Goal: Task Accomplishment & Management: Manage account settings

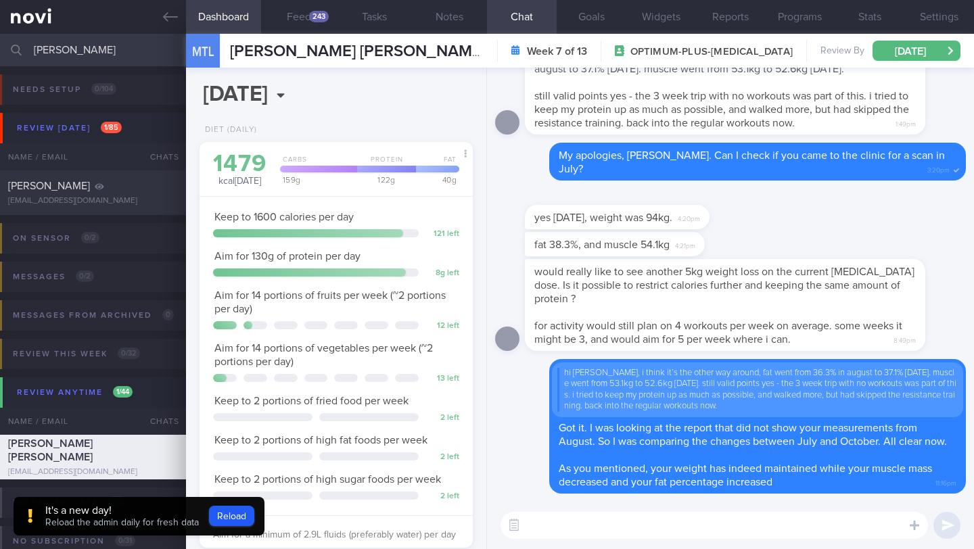
select select "9"
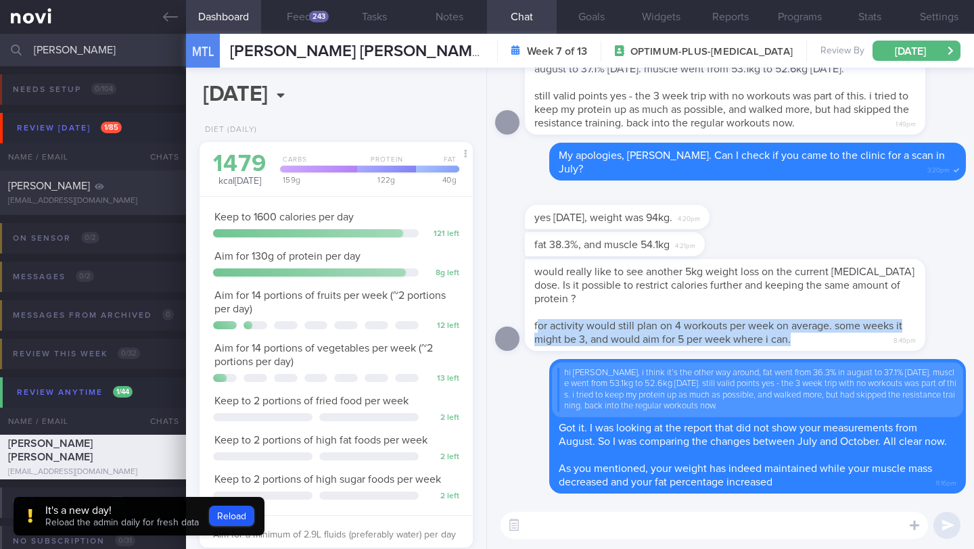
scroll to position [505, 0]
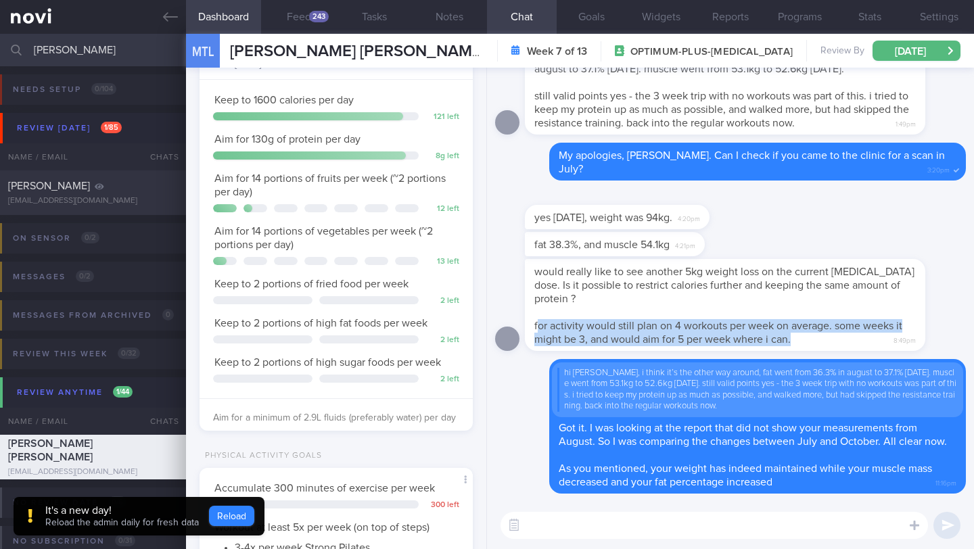
click at [229, 514] on button "Reload" at bounding box center [231, 516] width 45 height 20
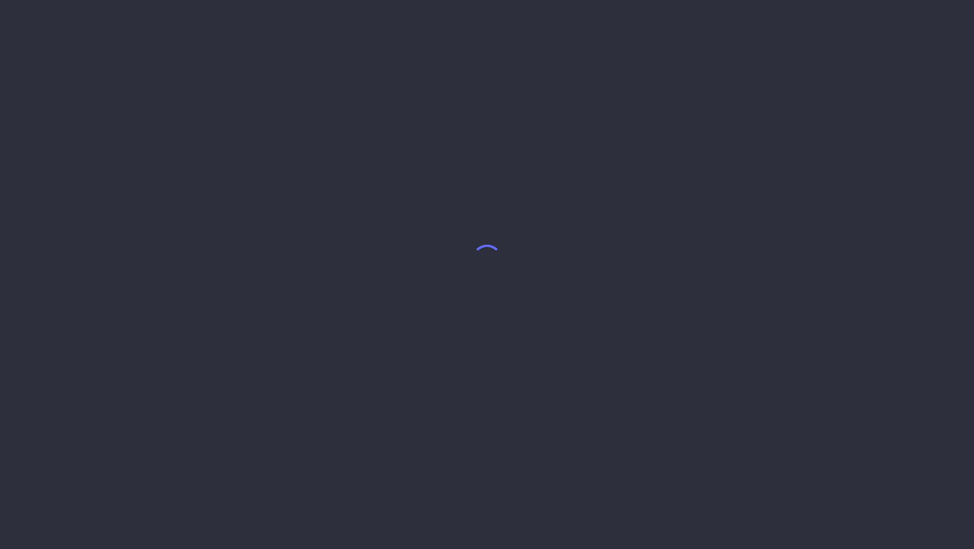
select select "9"
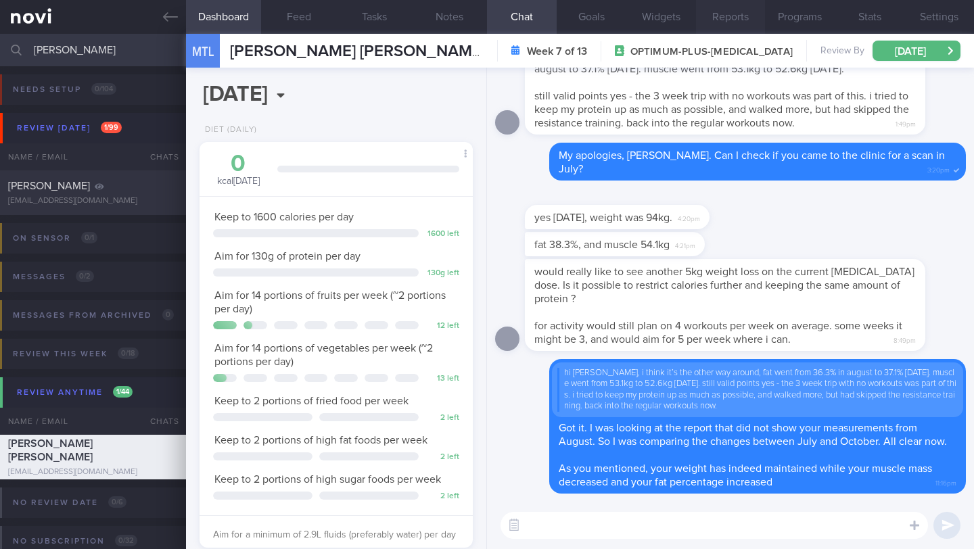
scroll to position [676440, 676340]
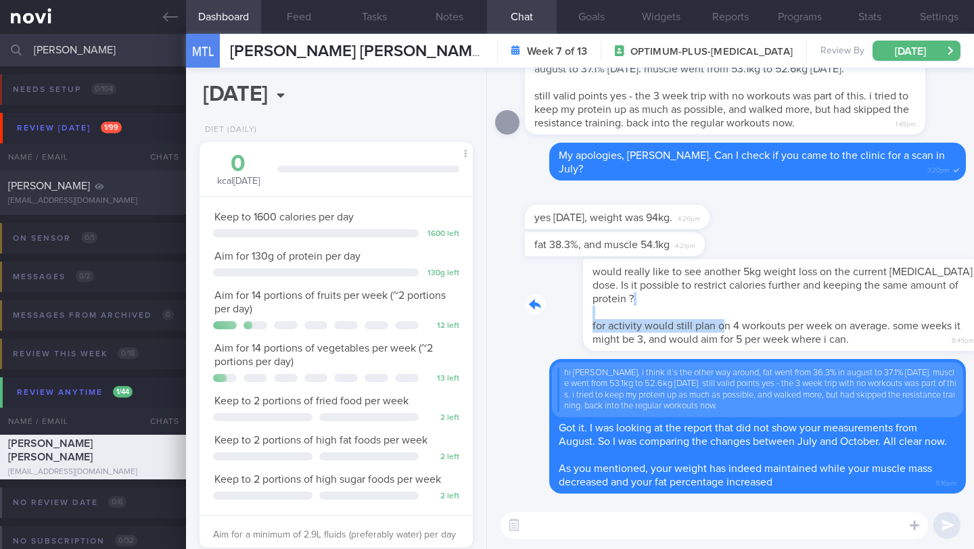
drag, startPoint x: 537, startPoint y: 295, endPoint x: 664, endPoint y: 313, distance: 129.1
click at [664, 313] on div "would really like to see another 5kg weight loss on the current Rybelsus dose. …" at bounding box center [745, 305] width 441 height 92
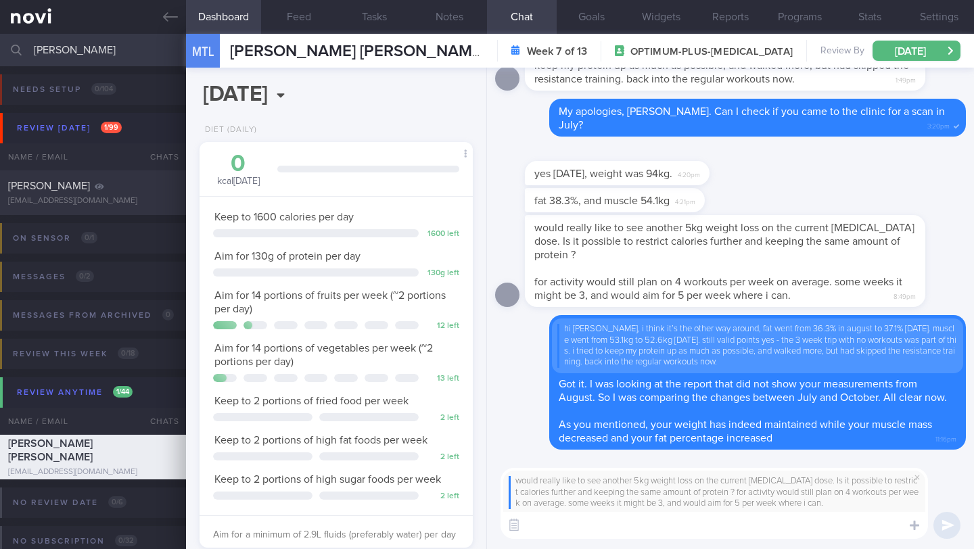
click at [578, 520] on textarea at bounding box center [715, 525] width 428 height 27
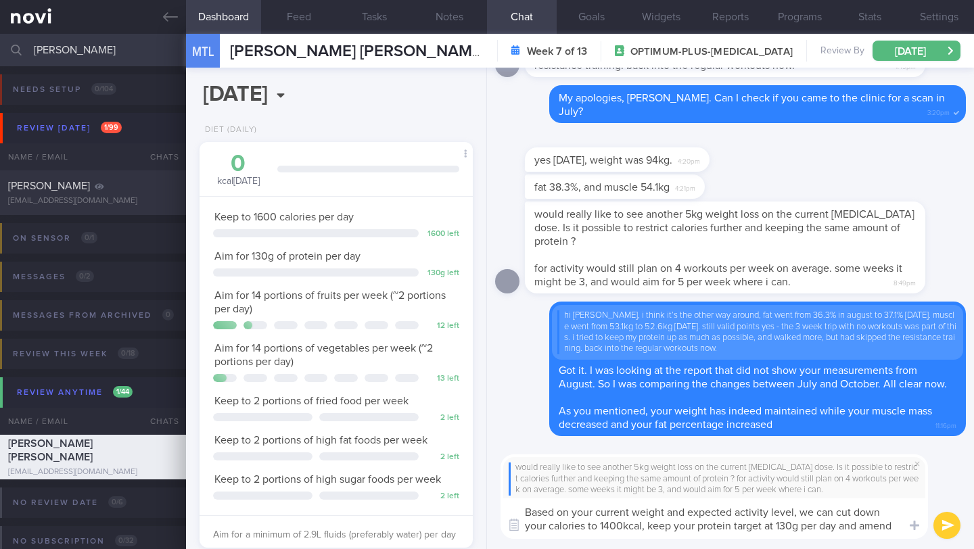
scroll to position [0, 0]
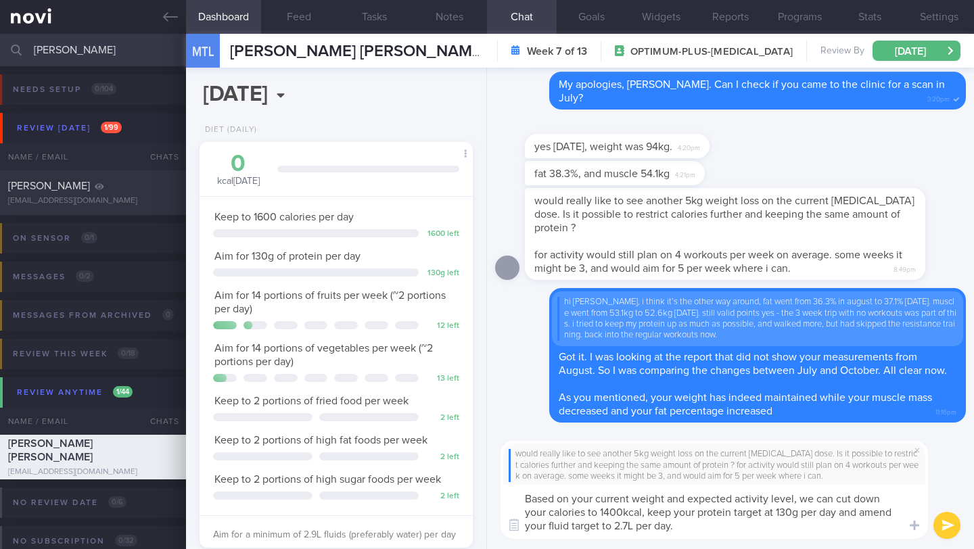
drag, startPoint x: 733, startPoint y: 499, endPoint x: 689, endPoint y: 501, distance: 44.7
click at [689, 501] on textarea "Based on your current weight and expected activity level, we can cut down your …" at bounding box center [715, 512] width 428 height 54
click at [802, 528] on textarea "Based on your current weight and planned activity level, we can cut down your c…" at bounding box center [715, 512] width 428 height 54
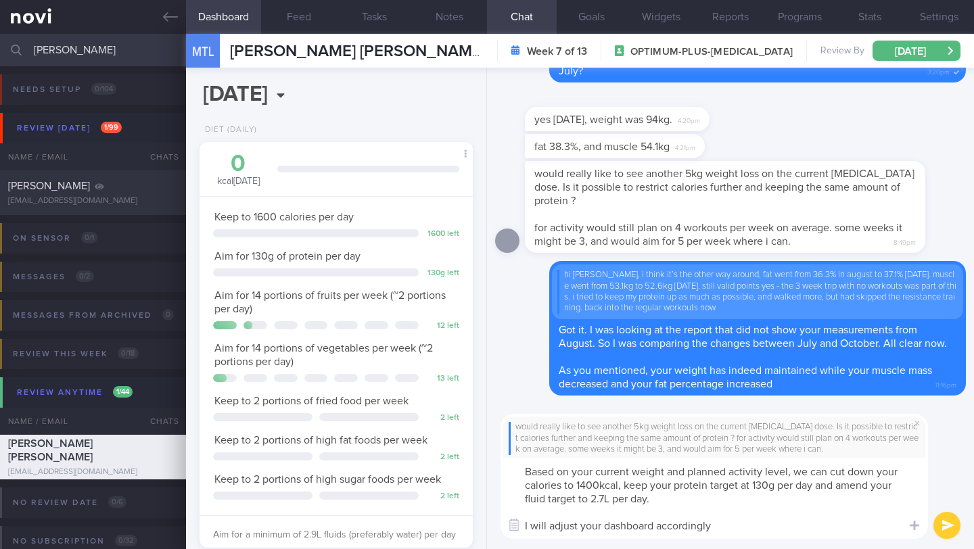
click at [524, 466] on textarea "Based on your current weight and planned activity level, we can cut down your c…" at bounding box center [715, 498] width 428 height 81
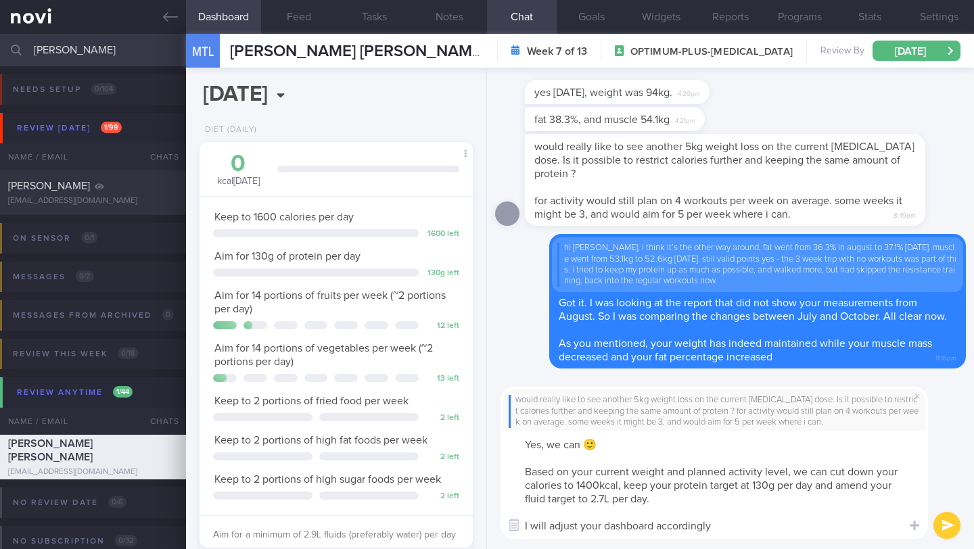
type textarea "Yes, we can 🙂 Based on your current weight and planned activity level, we can c…"
click at [940, 524] on button "submit" at bounding box center [947, 525] width 27 height 27
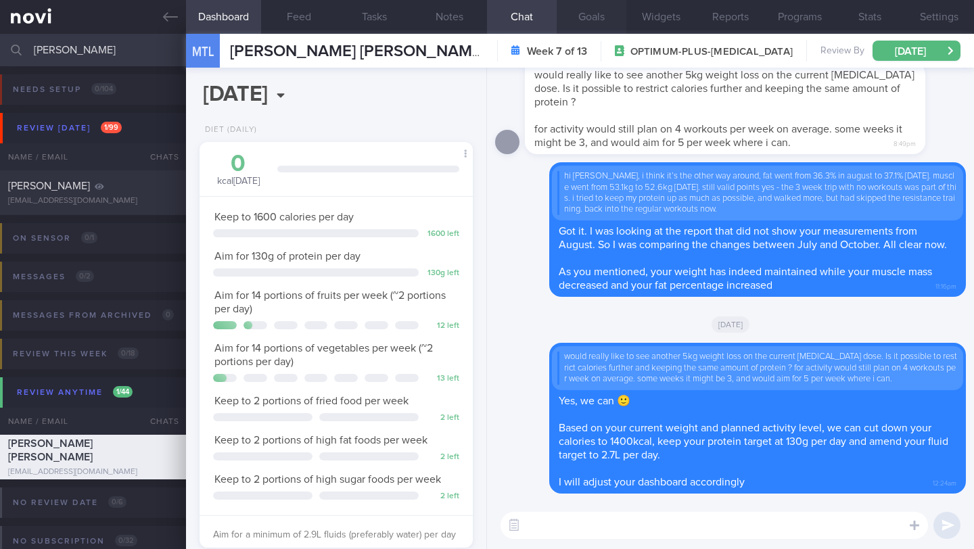
click at [586, 16] on button "Goals" at bounding box center [592, 17] width 70 height 34
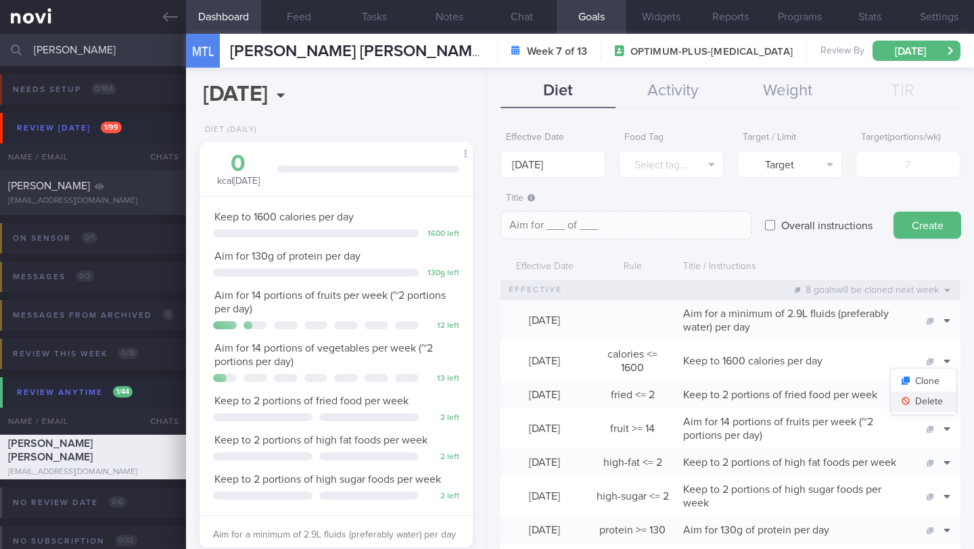
click at [926, 397] on button "Delete" at bounding box center [924, 402] width 66 height 20
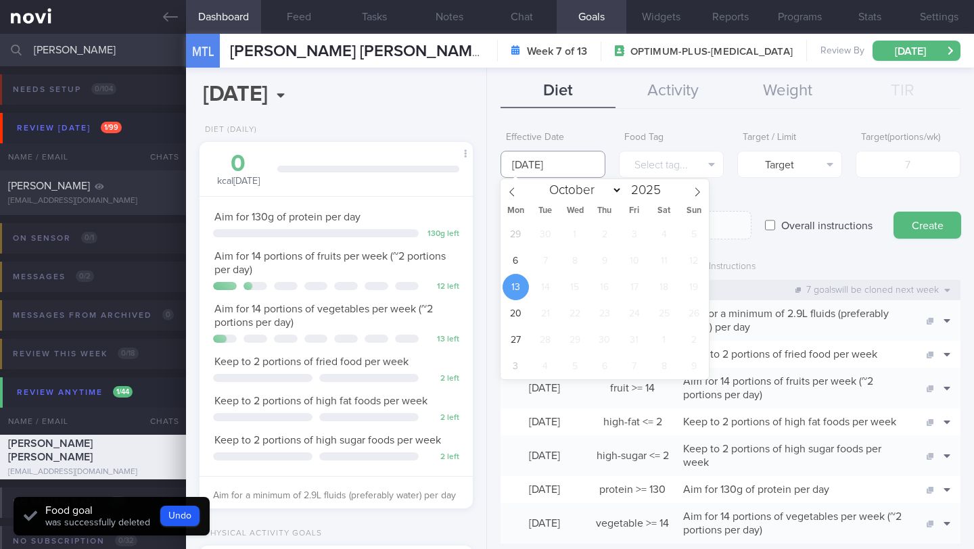
click at [555, 166] on input "[DATE]" at bounding box center [553, 164] width 105 height 27
click at [524, 262] on span "6" at bounding box center [516, 261] width 26 height 26
type input "6 Oct 2025"
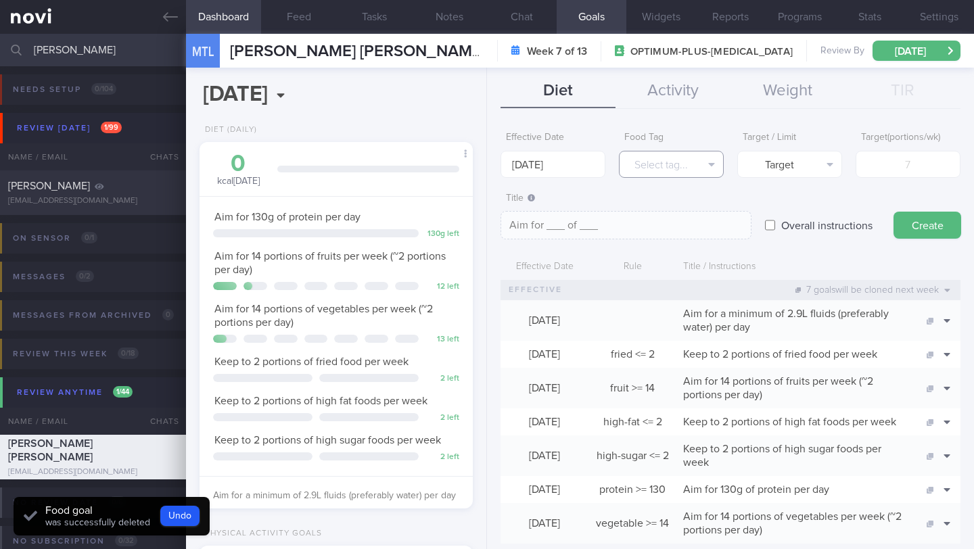
click at [660, 175] on button "Select tag..." at bounding box center [671, 164] width 105 height 27
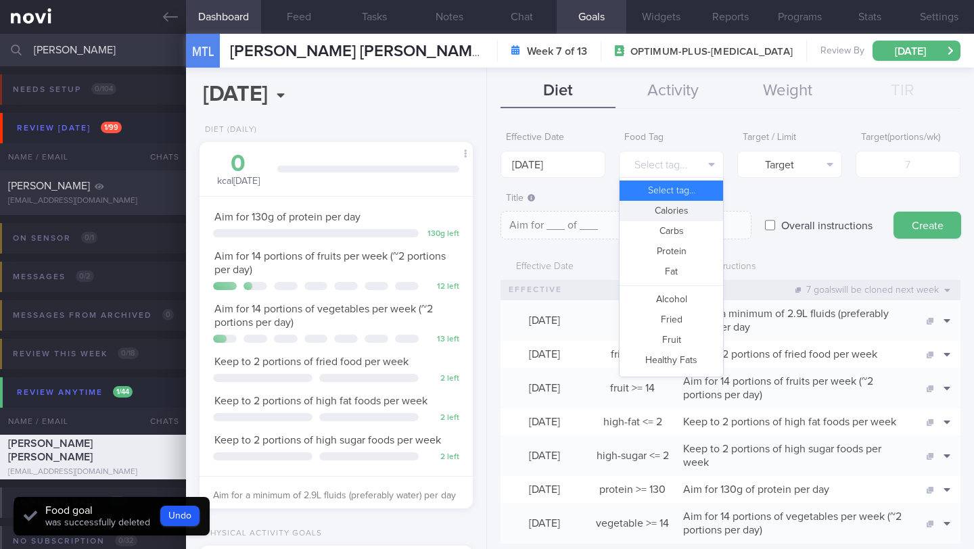
click at [658, 210] on button "Calories" at bounding box center [672, 211] width 104 height 20
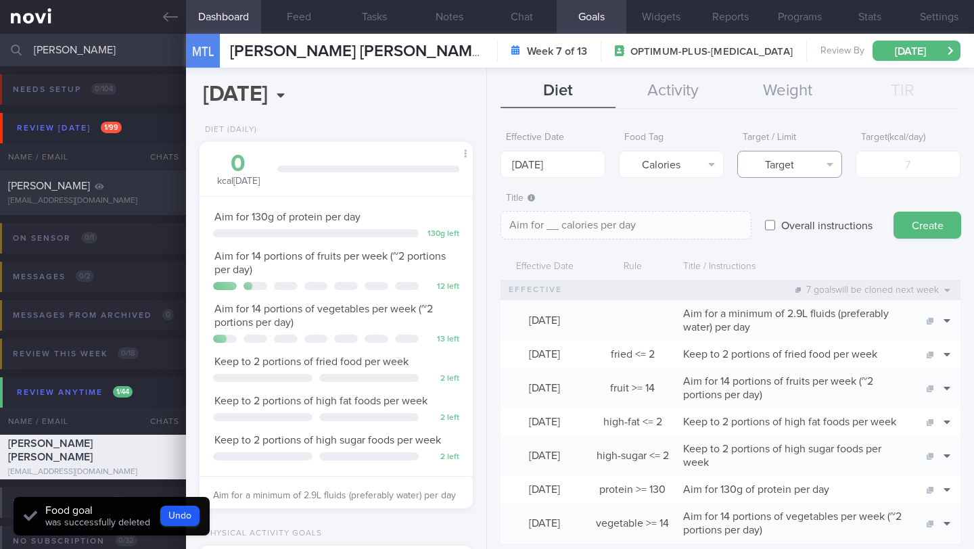
click at [772, 162] on button "Target" at bounding box center [789, 164] width 105 height 27
click at [809, 207] on button "Limit" at bounding box center [790, 211] width 104 height 20
type textarea "Keep to __ calories per day"
click at [864, 172] on input "number" at bounding box center [908, 164] width 105 height 27
type input "1"
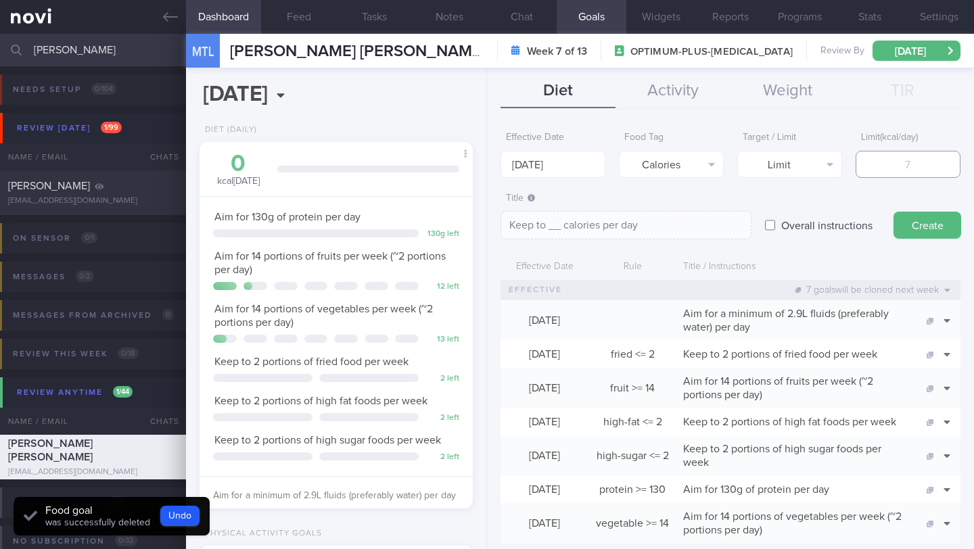
type textarea "Keep to 1 calories per day"
type input "14"
type textarea "Keep to 14 calories per day"
type input "140"
type textarea "Keep to 140 calories per day"
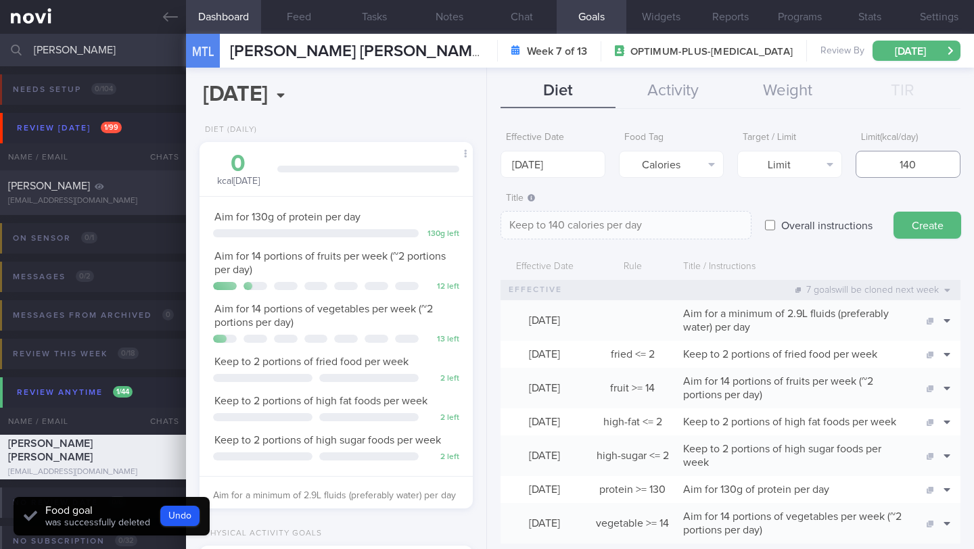
type input "1400"
type textarea "Keep to 1400 calories per day"
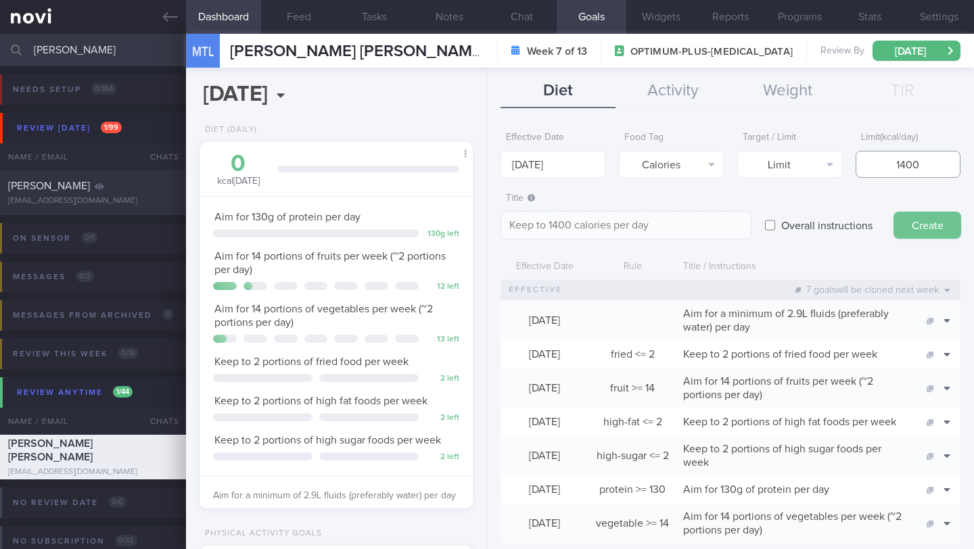
type input "1400"
click at [943, 228] on button "Create" at bounding box center [928, 225] width 68 height 27
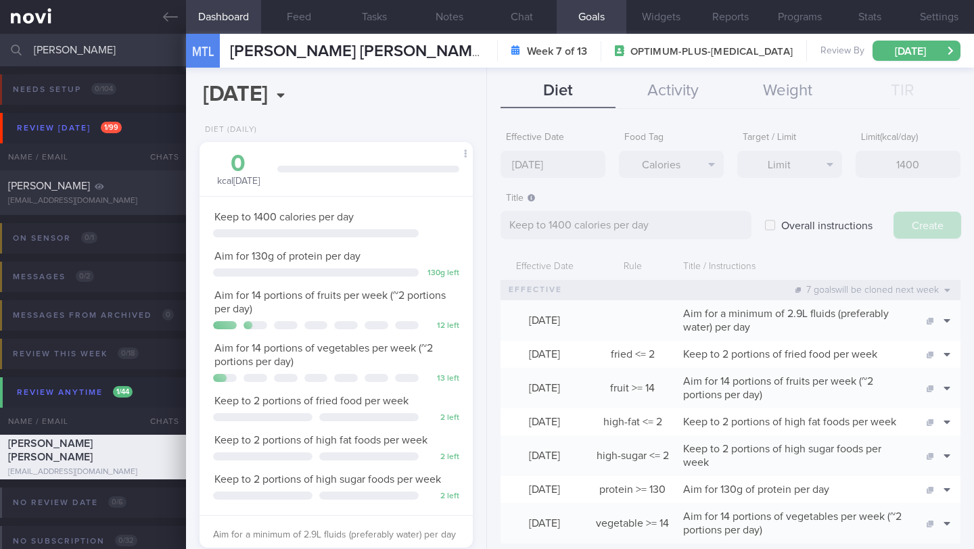
type input "[DATE]"
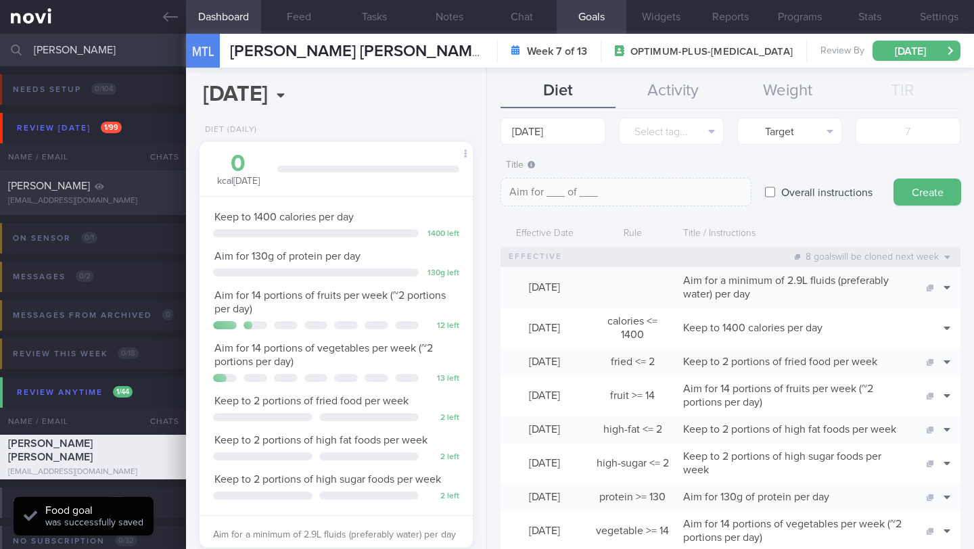
scroll to position [99, 0]
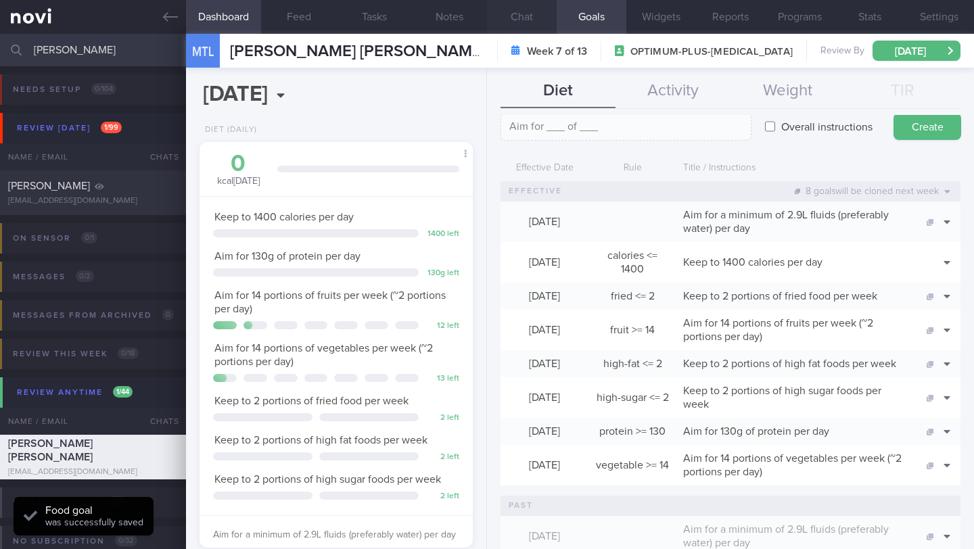
click at [525, 19] on button "Chat" at bounding box center [522, 17] width 70 height 34
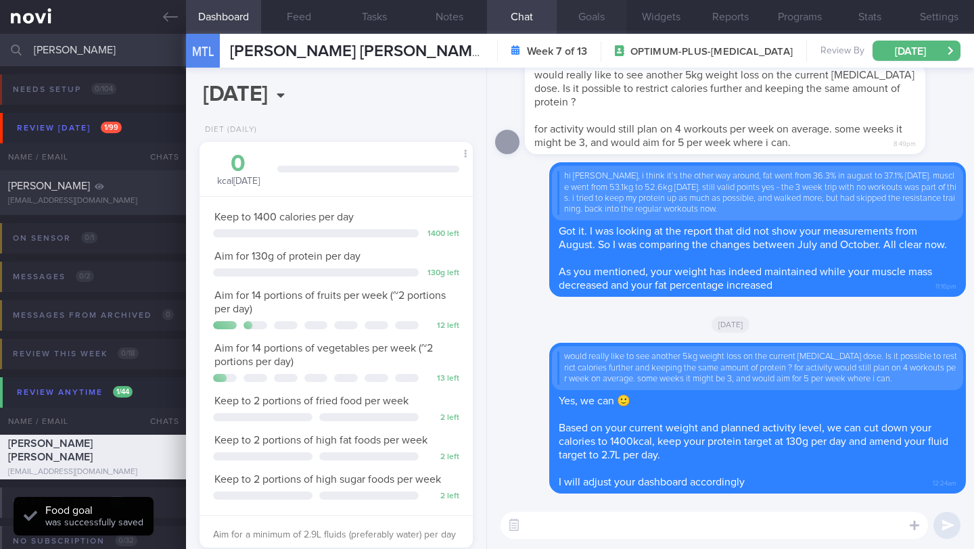
click at [587, 15] on button "Goals" at bounding box center [592, 17] width 70 height 34
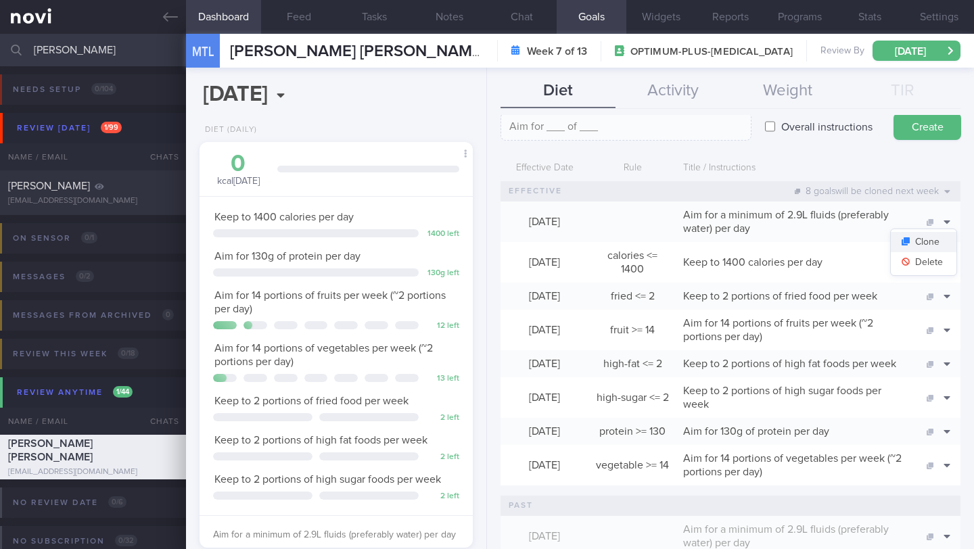
click at [931, 247] on button "Clone" at bounding box center [924, 242] width 66 height 20
type textarea "Aim for a minimum of 2.9L fluids (preferably water) per day"
checkbox input "true"
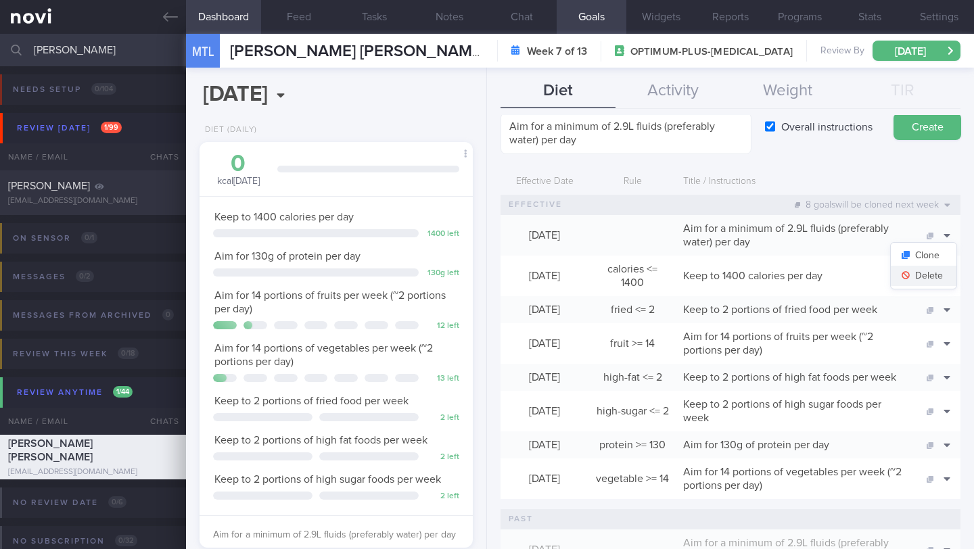
click at [927, 277] on button "Delete" at bounding box center [924, 276] width 66 height 20
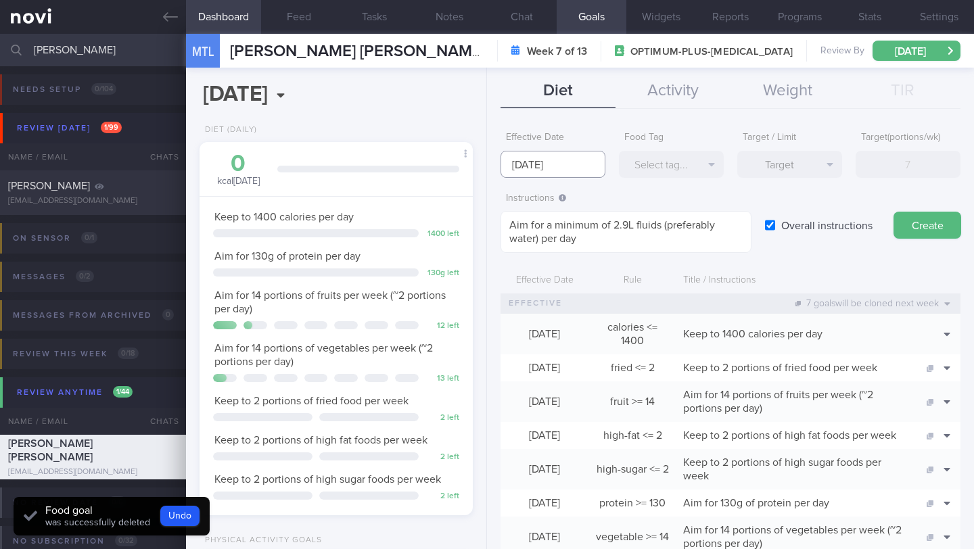
click at [544, 172] on input "[DATE]" at bounding box center [553, 164] width 105 height 27
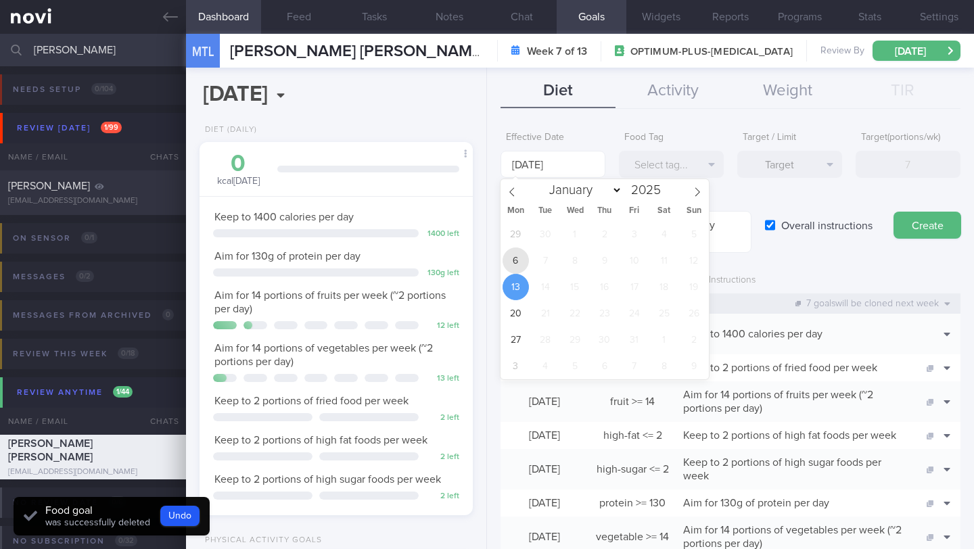
click at [526, 262] on span "6" at bounding box center [516, 261] width 26 height 26
type input "6 Oct 2025"
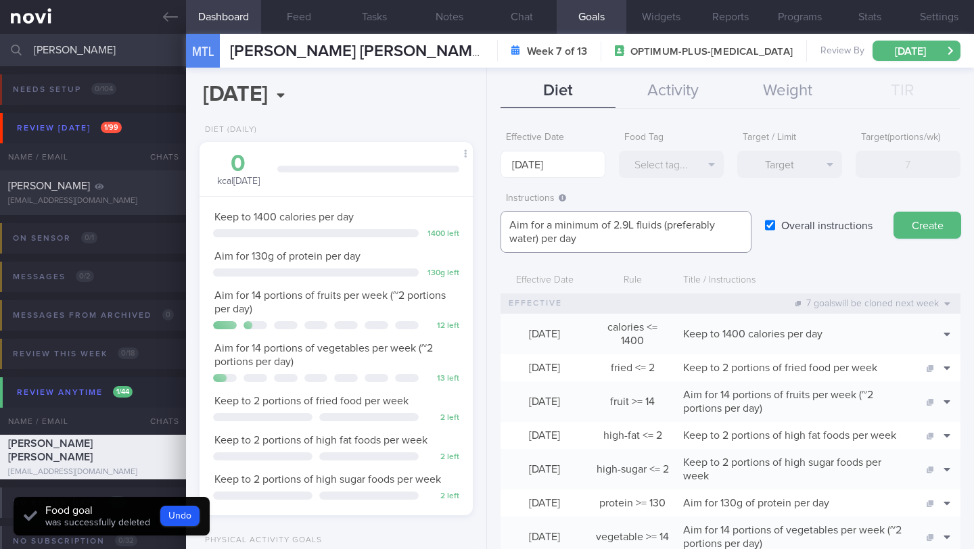
click at [627, 229] on textarea "Aim for a minimum of 2.9L fluids (preferably water) per day" at bounding box center [626, 232] width 251 height 42
type textarea "Aim for a minimum of 2.7L fluids (preferably water) per day"
click at [917, 223] on button "Create" at bounding box center [928, 225] width 68 height 27
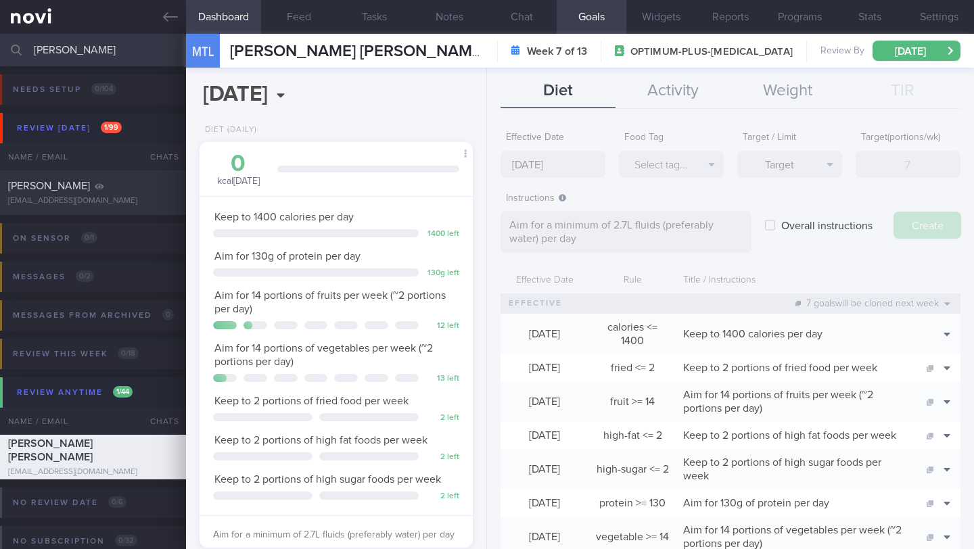
type input "[DATE]"
type textarea "Aim for ___ of ___"
checkbox input "false"
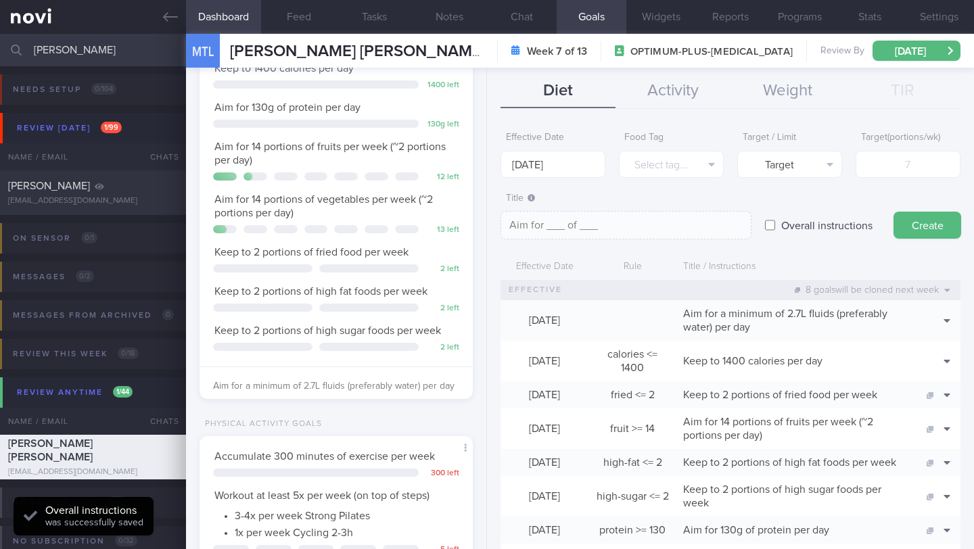
scroll to position [59, 0]
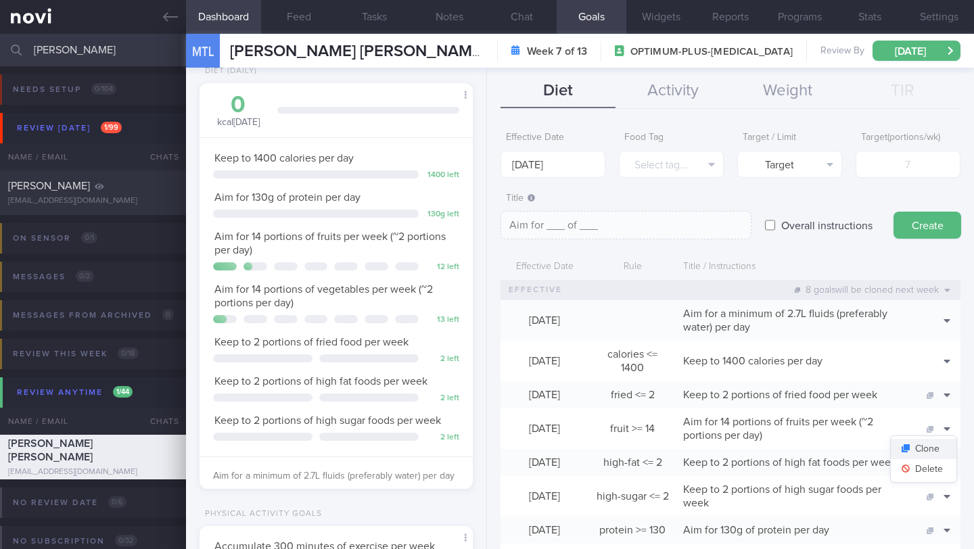
click at [924, 453] on button "Clone" at bounding box center [924, 449] width 66 height 20
type input "14"
type textarea "Aim for 14 portions of fruits per week (~2 portions per day)"
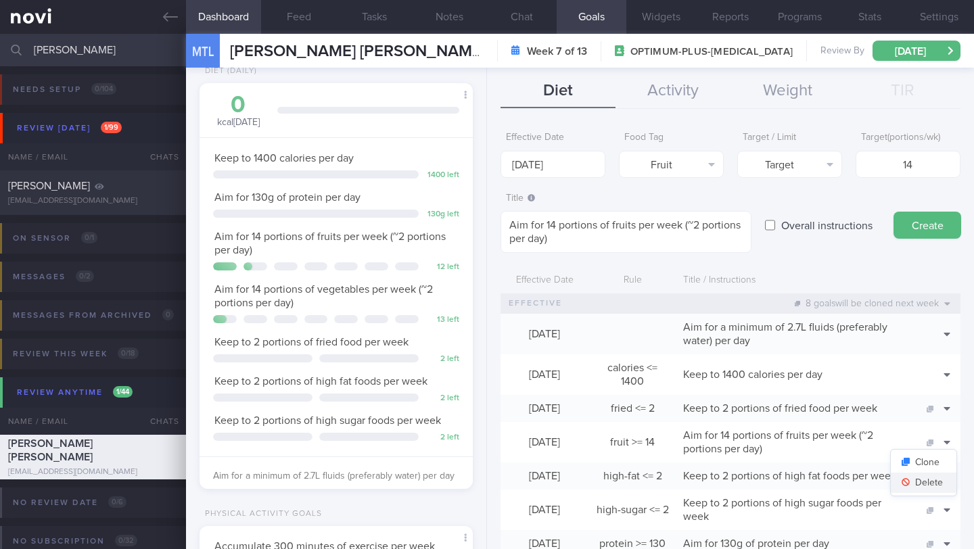
click at [927, 480] on button "Delete" at bounding box center [924, 483] width 66 height 20
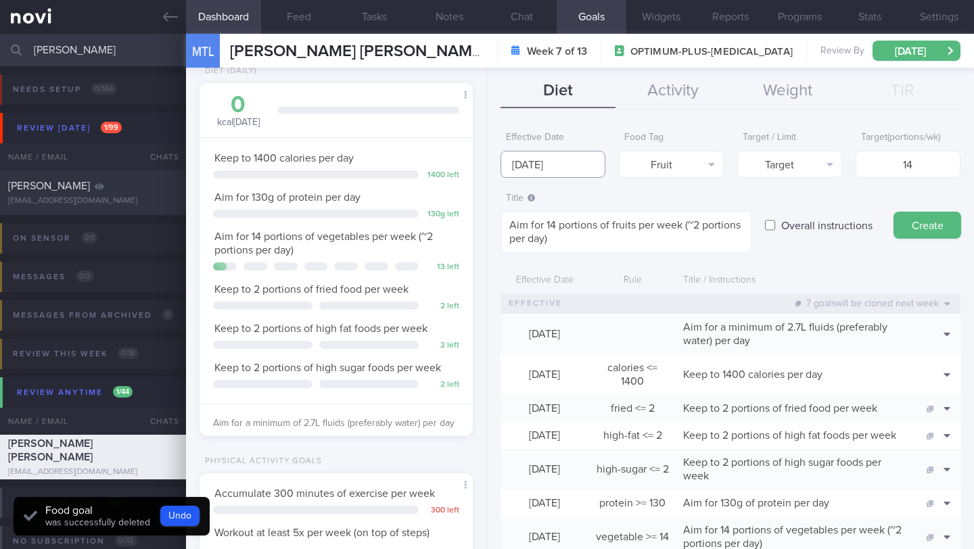
click at [543, 169] on input "[DATE]" at bounding box center [553, 164] width 105 height 27
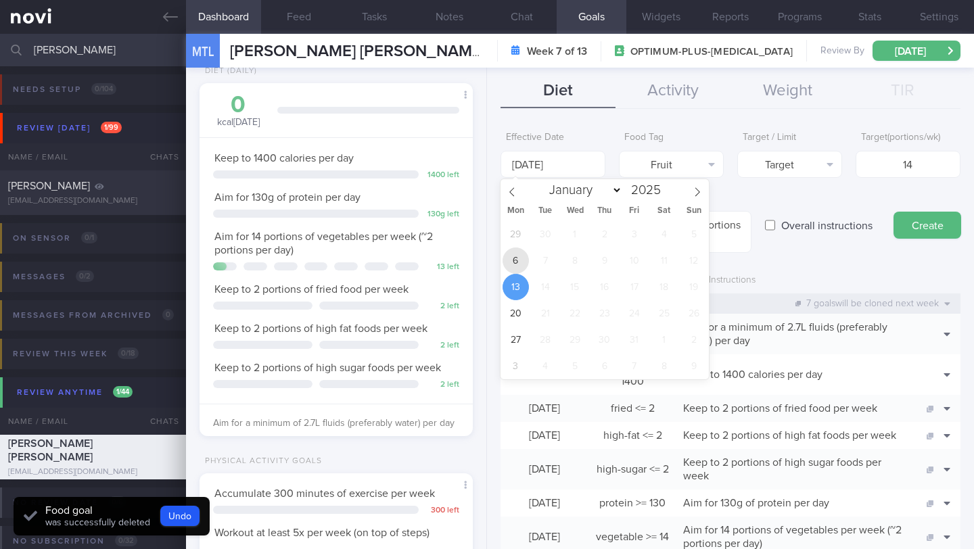
click at [520, 252] on span "6" at bounding box center [516, 261] width 26 height 26
type input "6 Oct 2025"
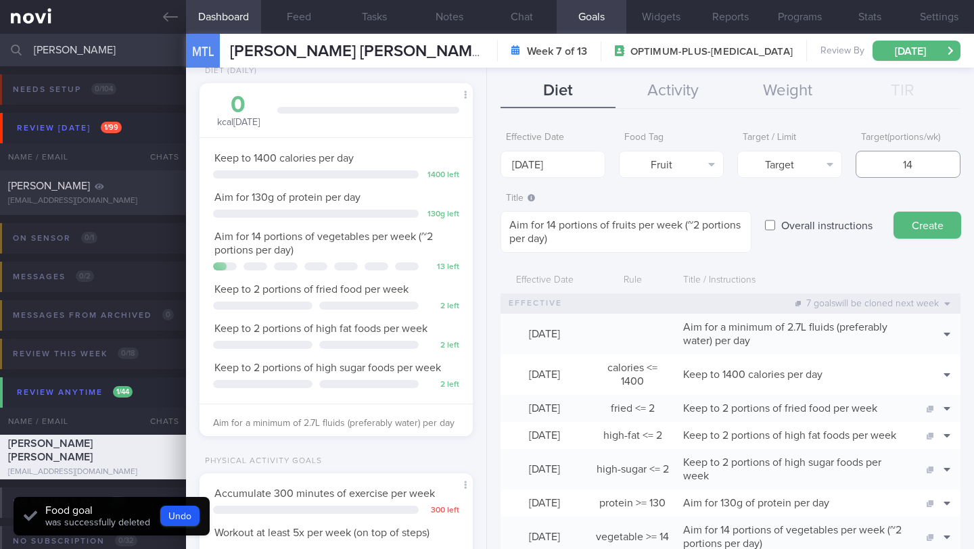
drag, startPoint x: 914, startPoint y: 172, endPoint x: 877, endPoint y: 164, distance: 37.9
click at [877, 164] on input "14" at bounding box center [908, 164] width 105 height 27
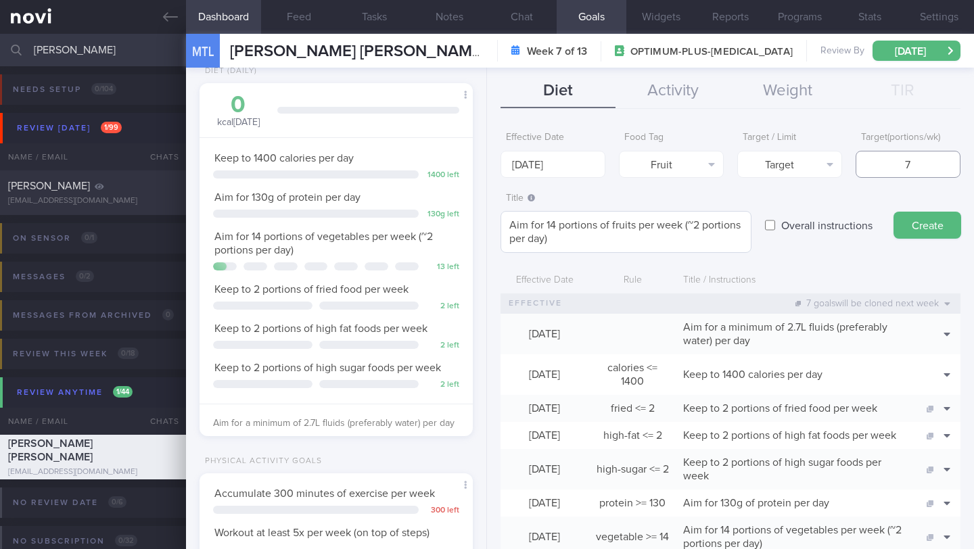
type input "7"
click at [555, 226] on textarea "Aim for 14 portions of fruits per week (~2 portions per day)" at bounding box center [626, 232] width 251 height 42
click at [692, 223] on textarea "Aim for 7 portions of fruits per week (~2 portions per day)" at bounding box center [626, 232] width 251 height 42
click at [687, 225] on textarea "Aim for 7 portions of fruits per week (~2 portions per day)" at bounding box center [626, 232] width 251 height 42
click at [695, 223] on textarea "Aim for 7 portions of fruits per week (~2 portions per day)" at bounding box center [626, 232] width 251 height 42
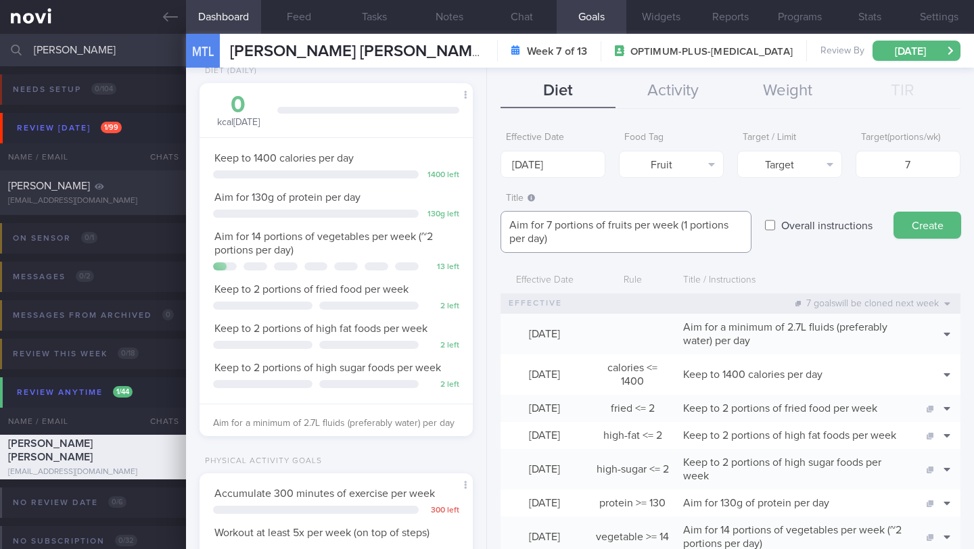
click at [727, 226] on textarea "Aim for 7 portions of fruits per week (1 portions per day)" at bounding box center [626, 232] width 251 height 42
type textarea "Aim for 7 portions of fruits per week (1 portion per day)"
click at [915, 207] on div "Create" at bounding box center [928, 212] width 68 height 53
click at [913, 217] on button "Create" at bounding box center [928, 225] width 68 height 27
type input "[DATE]"
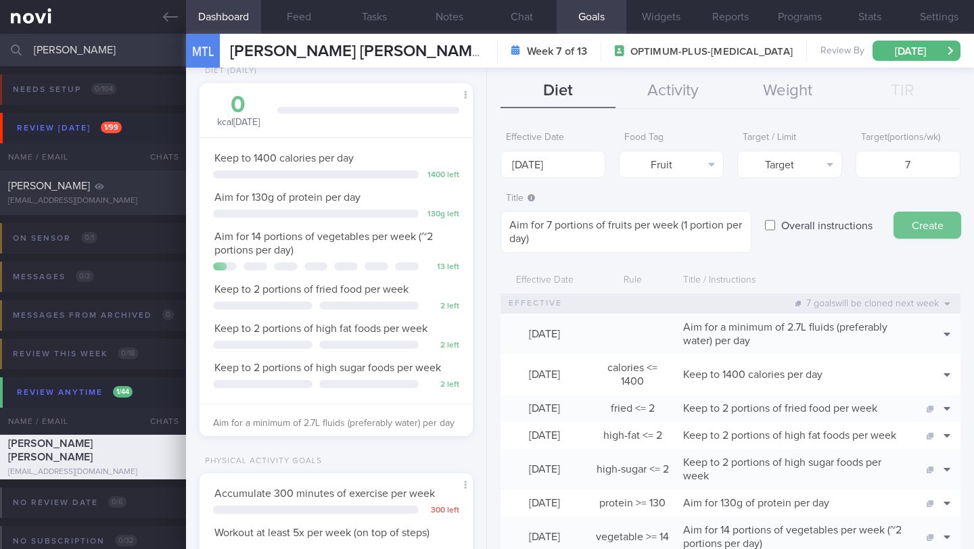
type textarea "Aim for ___ of ___"
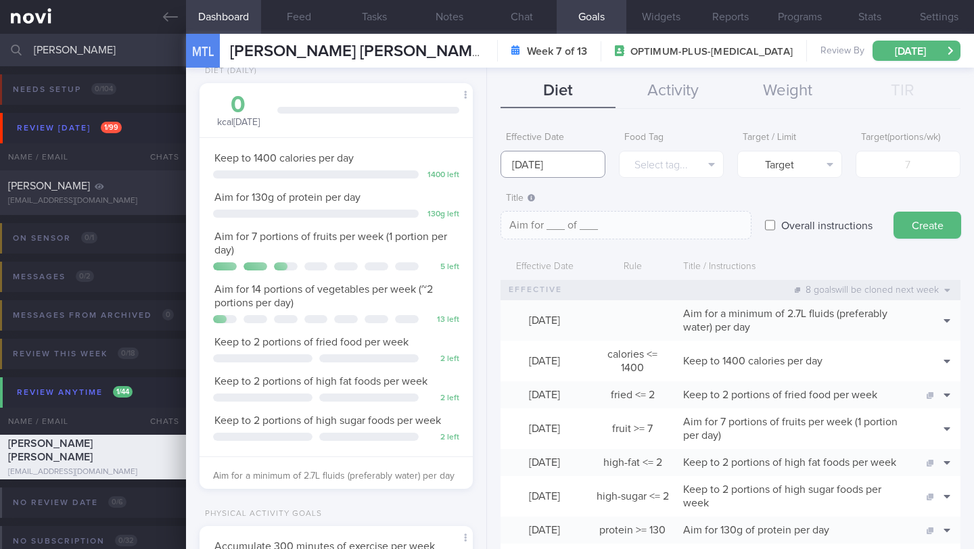
click at [558, 163] on input "[DATE]" at bounding box center [553, 164] width 105 height 27
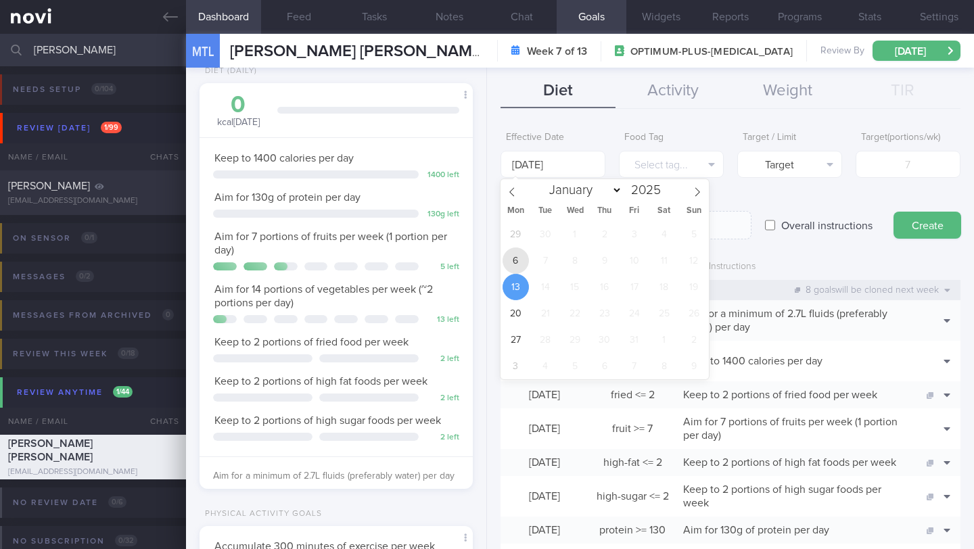
drag, startPoint x: 506, startPoint y: 255, endPoint x: 512, endPoint y: 250, distance: 7.7
click at [506, 255] on span "6" at bounding box center [516, 261] width 26 height 26
type input "6 Oct 2025"
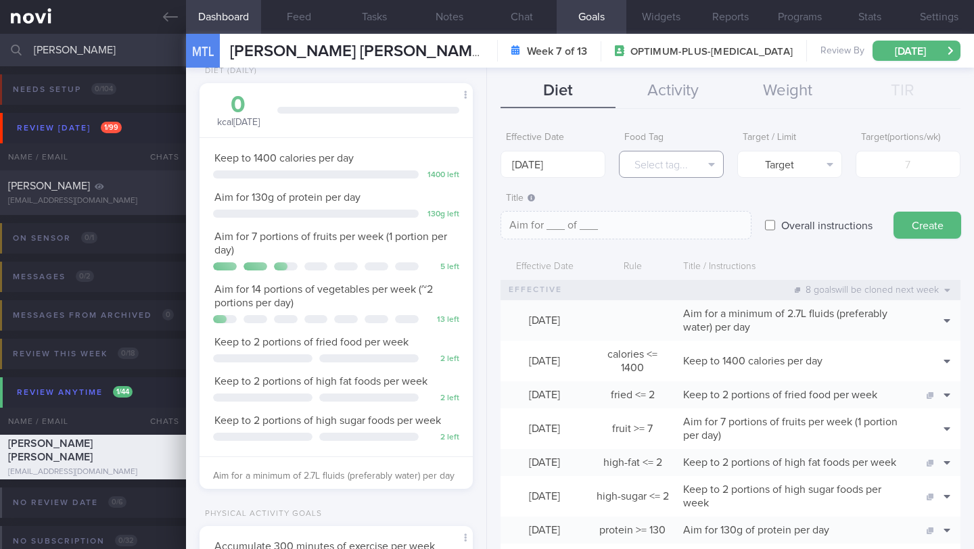
click at [635, 163] on button "Select tag..." at bounding box center [671, 164] width 105 height 27
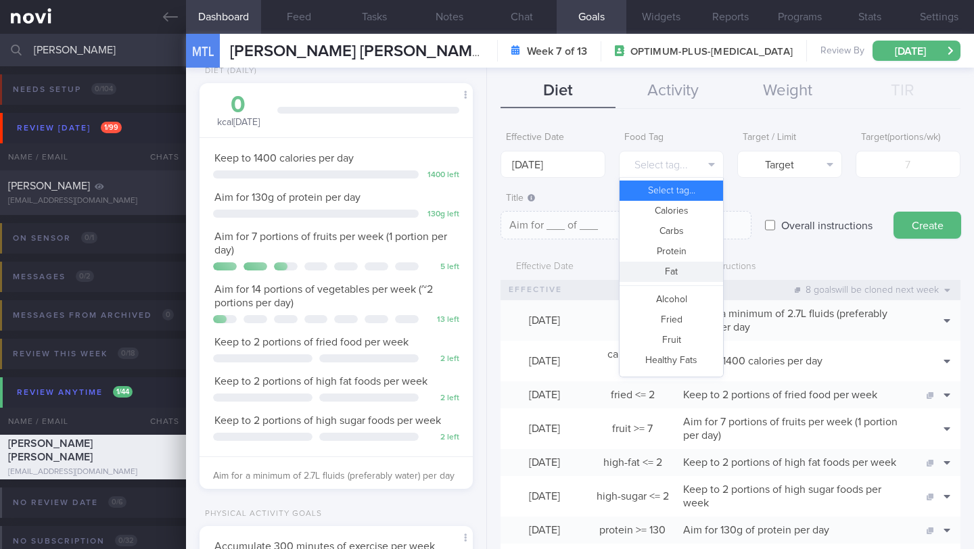
click at [654, 266] on button "Fat" at bounding box center [672, 272] width 104 height 20
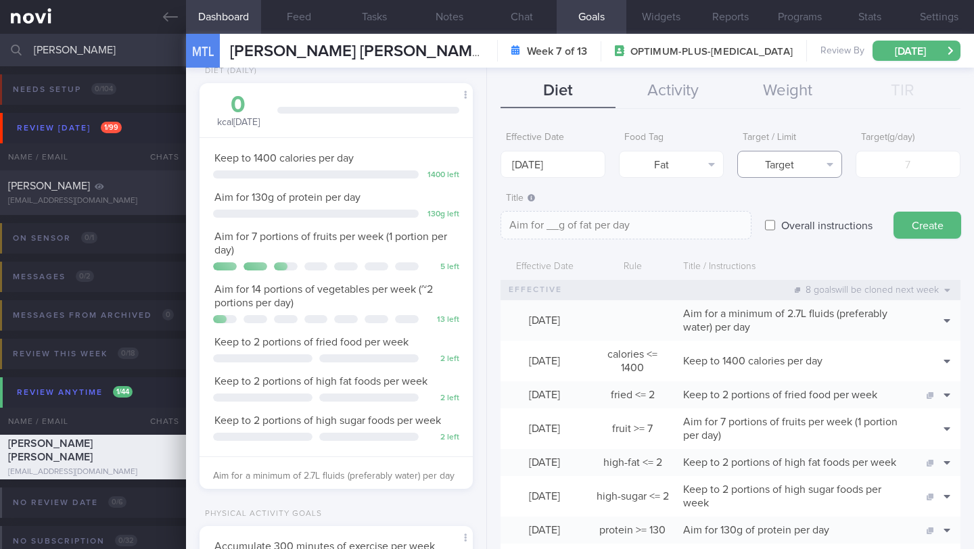
click at [783, 173] on button "Target" at bounding box center [789, 164] width 105 height 27
click at [777, 215] on button "Limit" at bounding box center [790, 211] width 104 height 20
type textarea "Keep to __g of fat per day"
click at [895, 169] on input "number" at bounding box center [908, 164] width 105 height 27
type input "4"
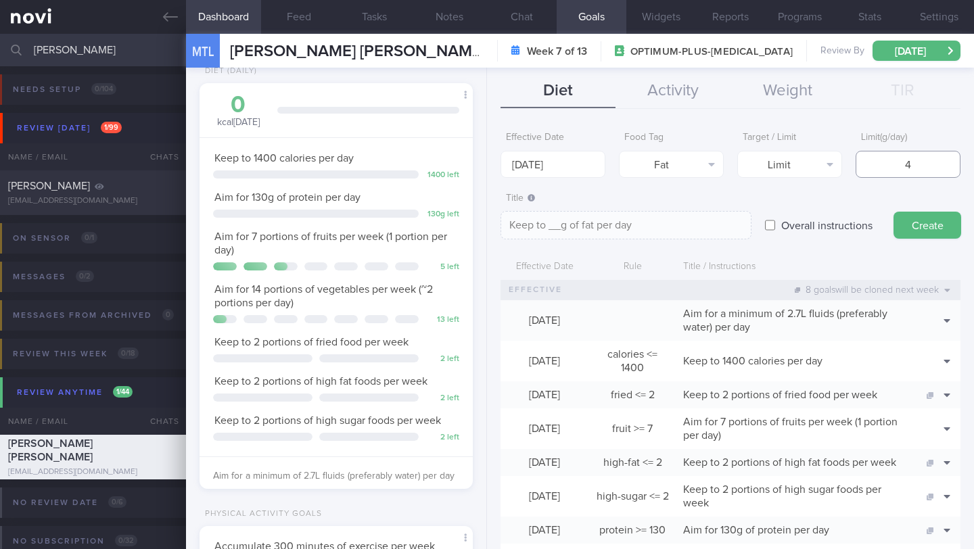
type textarea "Keep to 4g of fat per day"
type input "47"
type textarea "Keep to 47g of fat per day"
type input "47"
click at [656, 219] on textarea "Keep to 47g of fat per day" at bounding box center [626, 225] width 251 height 28
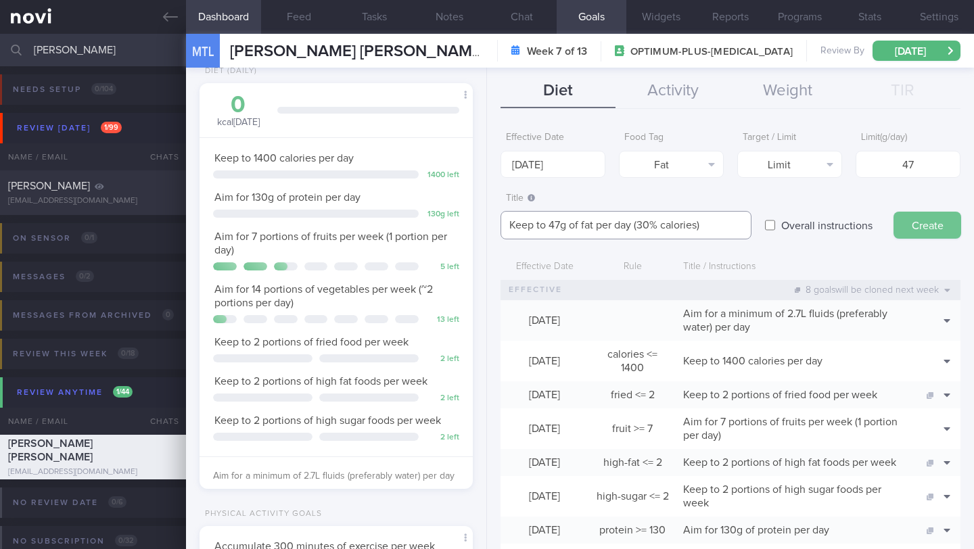
type textarea "Keep to 47g of fat per day (30% calories)"
click at [907, 224] on button "Create" at bounding box center [928, 225] width 68 height 27
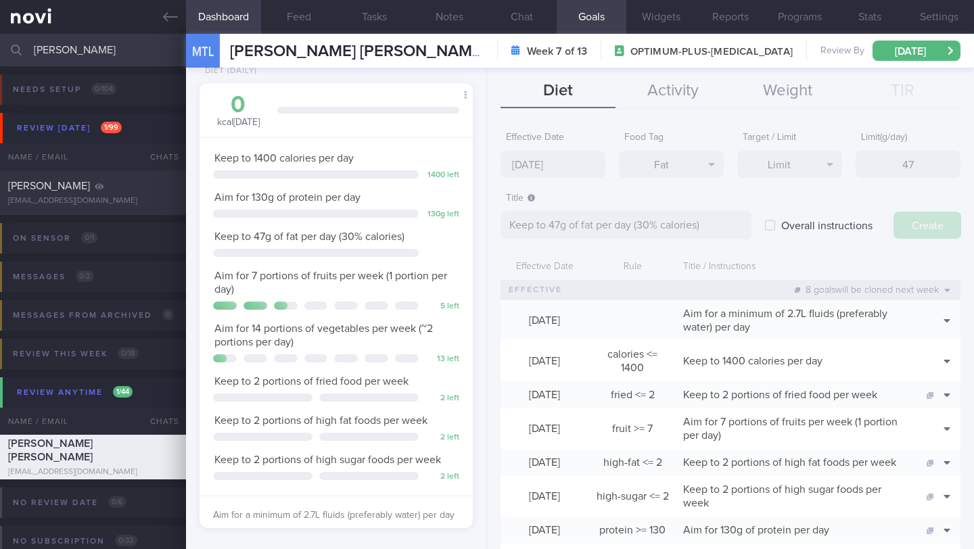
type input "[DATE]"
type textarea "Aim for ___ of ___"
